Goal: Task Accomplishment & Management: Manage account settings

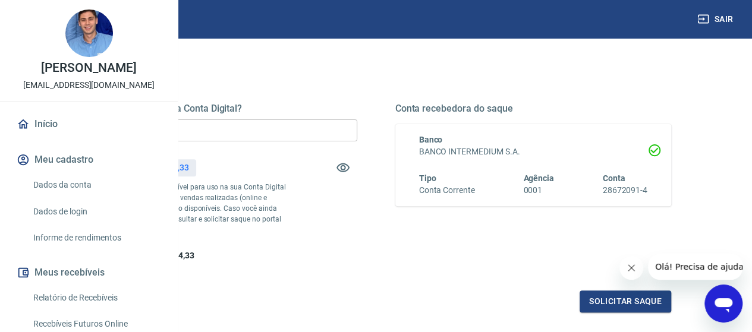
scroll to position [145, 0]
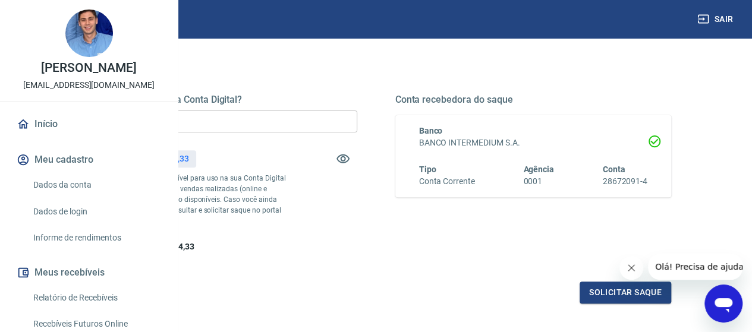
click at [329, 124] on input "R$ 0,00" at bounding box center [219, 122] width 276 height 22
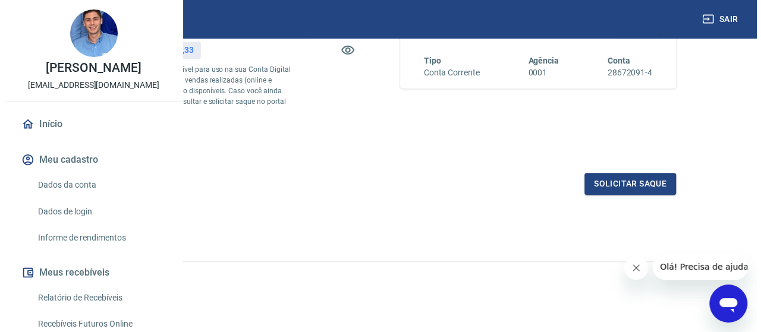
scroll to position [254, 0]
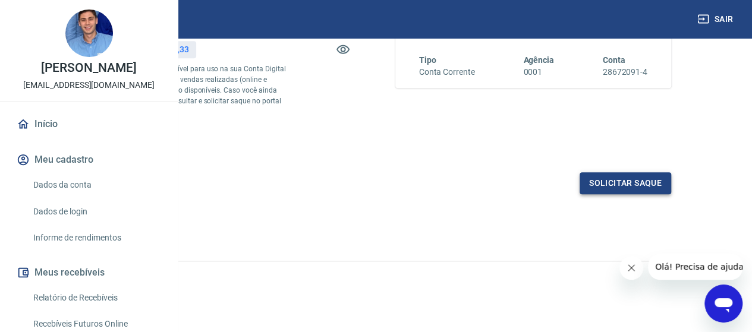
type input "R$ 2.024,33"
click at [604, 194] on button "Solicitar saque" at bounding box center [625, 183] width 92 height 22
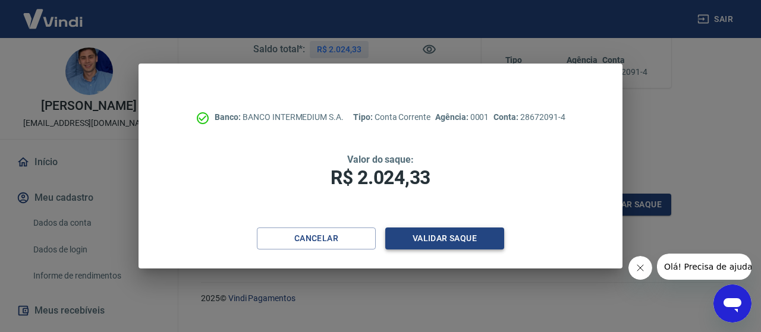
click at [447, 247] on button "Validar saque" at bounding box center [444, 239] width 119 height 22
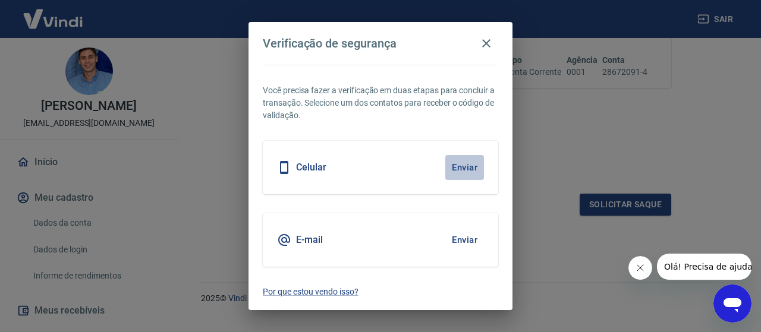
click at [467, 162] on button "Enviar" at bounding box center [464, 167] width 39 height 25
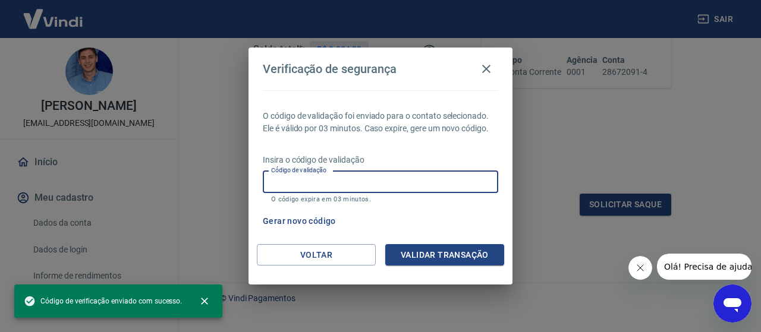
click at [382, 188] on input "Código de validação" at bounding box center [380, 182] width 235 height 22
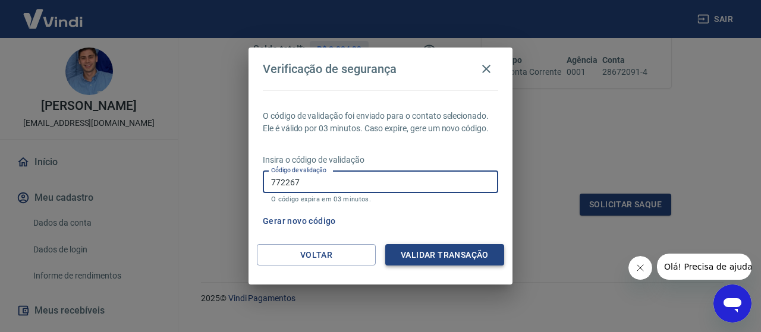
type input "772267"
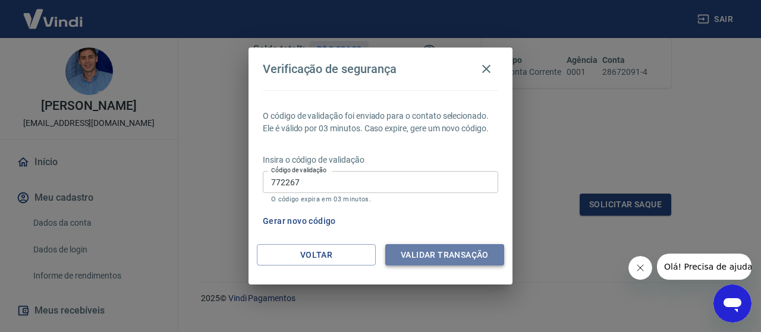
click at [459, 258] on button "Validar transação" at bounding box center [444, 255] width 119 height 22
